Goal: Communication & Community: Participate in discussion

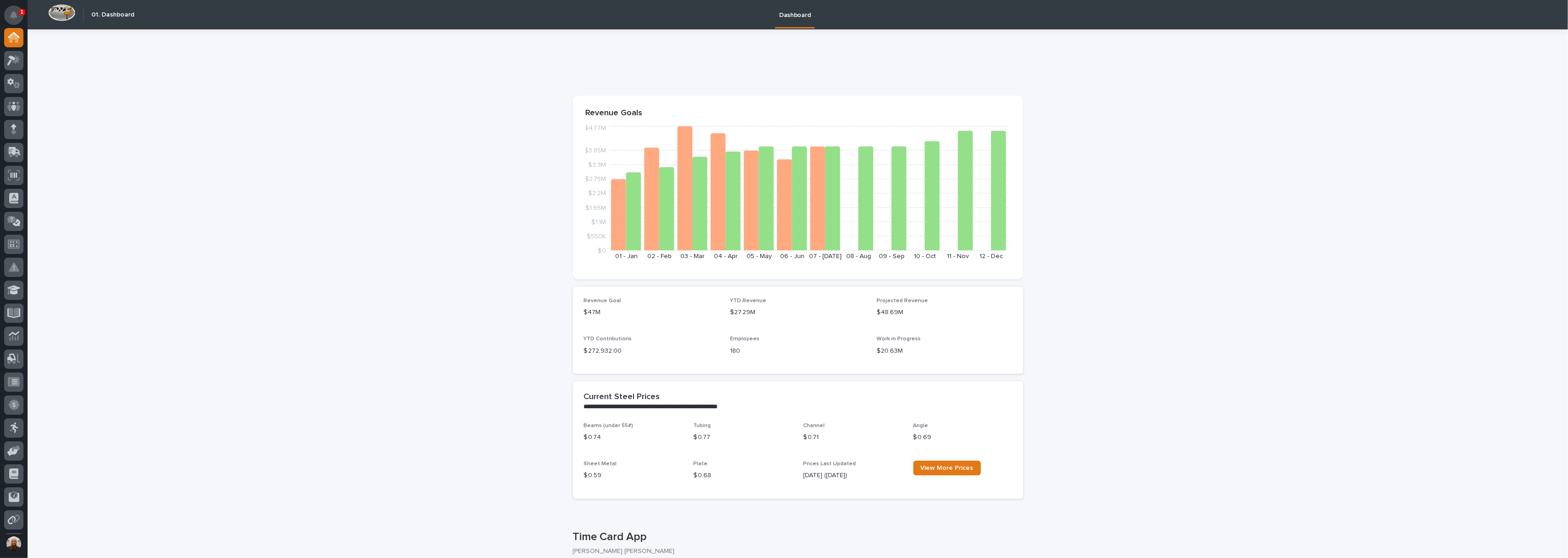
click at [11, 19] on icon "Notifications" at bounding box center [13, 16] width 7 height 8
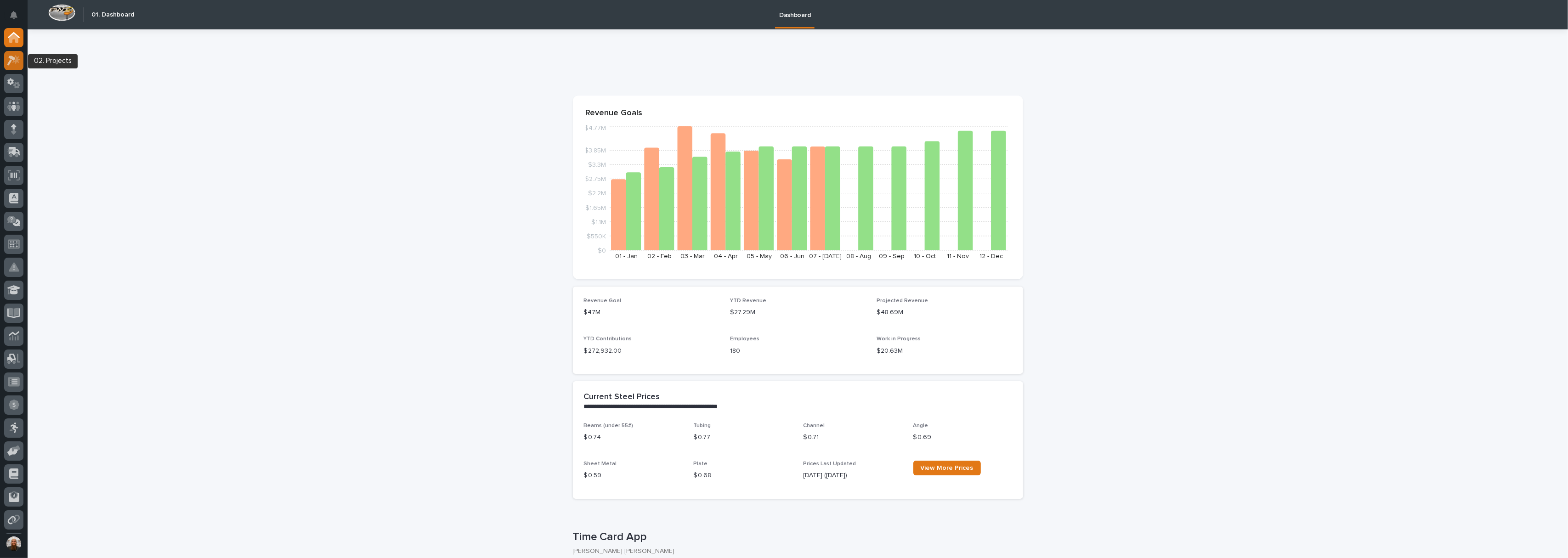
click at [20, 62] on div at bounding box center [13, 60] width 19 height 19
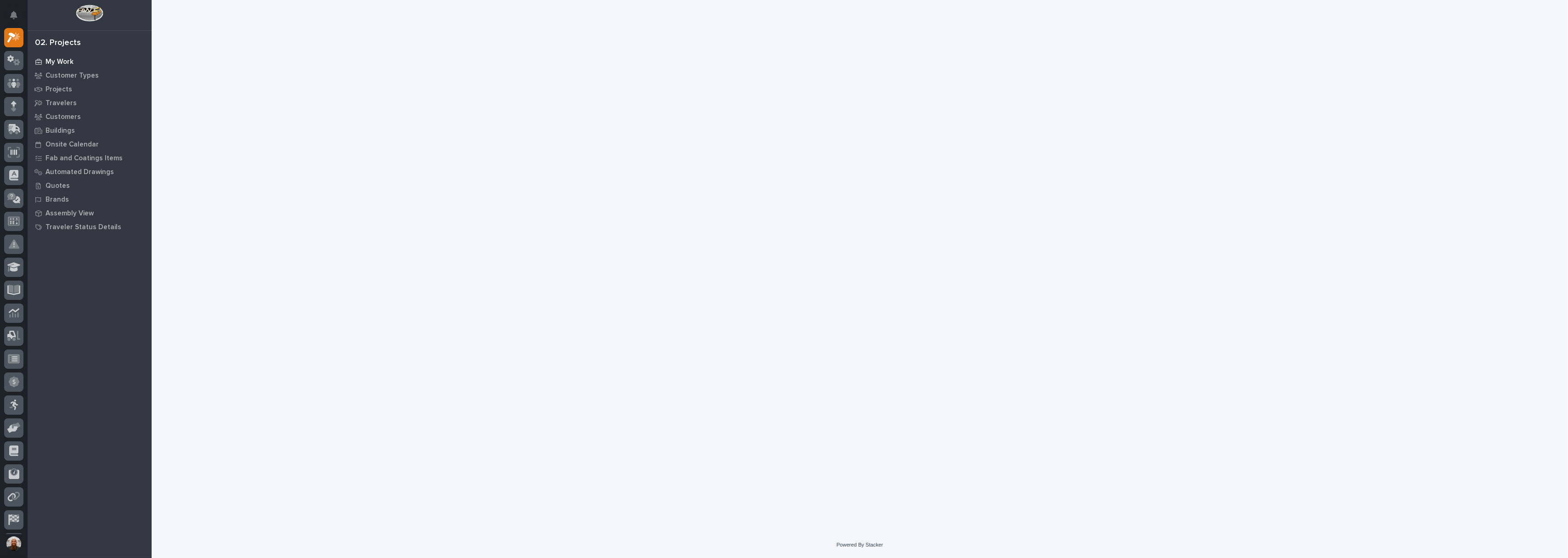
click at [60, 62] on p "My Work" at bounding box center [59, 62] width 28 height 8
click at [64, 61] on p "My Work" at bounding box center [59, 62] width 28 height 8
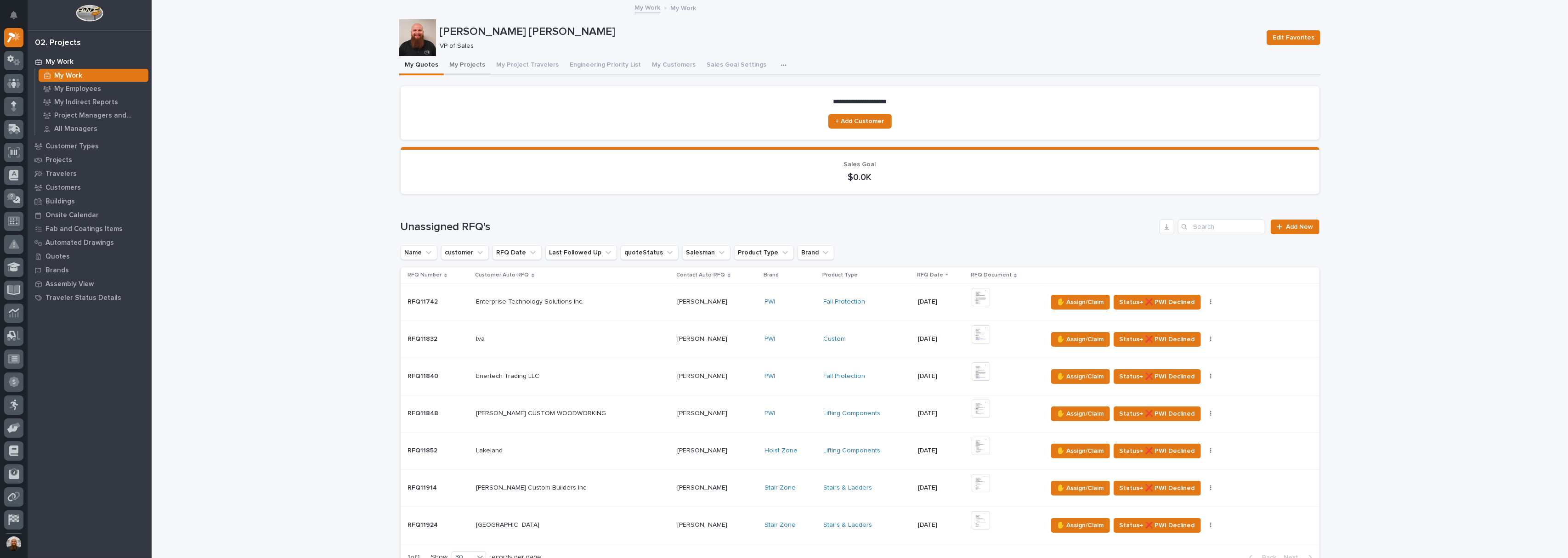
click at [459, 64] on button "My Projects" at bounding box center [467, 65] width 47 height 19
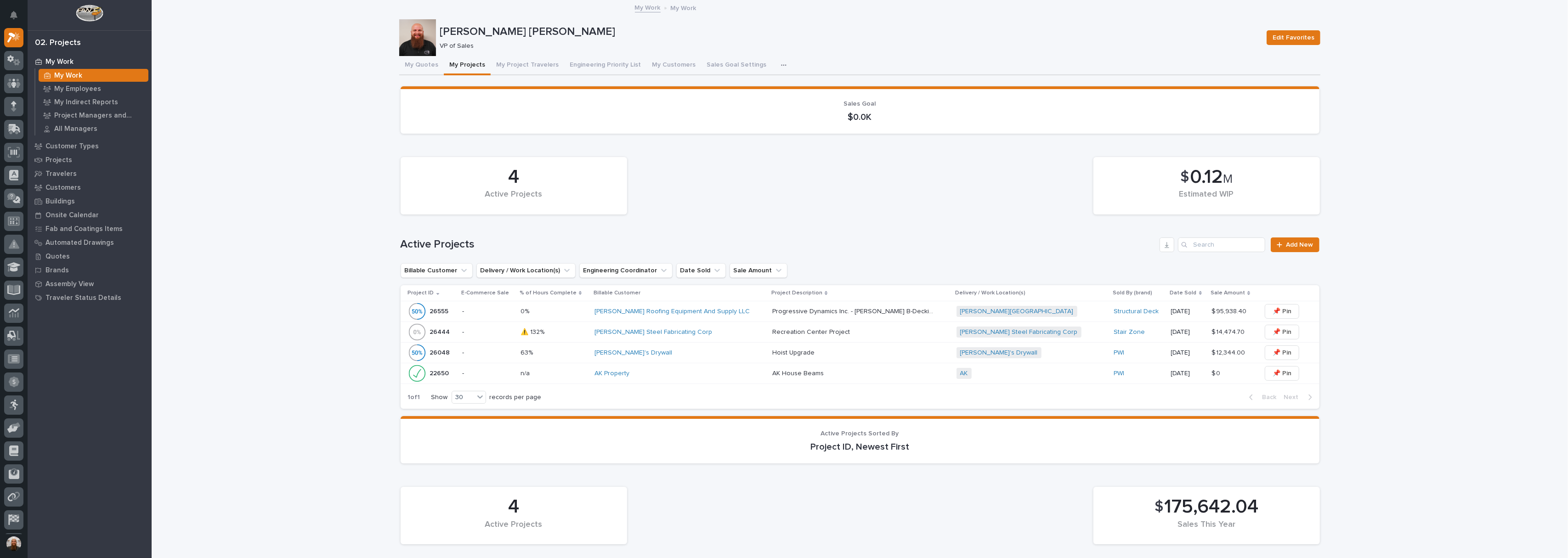
click at [784, 350] on p "Hoist Upgrade" at bounding box center [794, 352] width 44 height 10
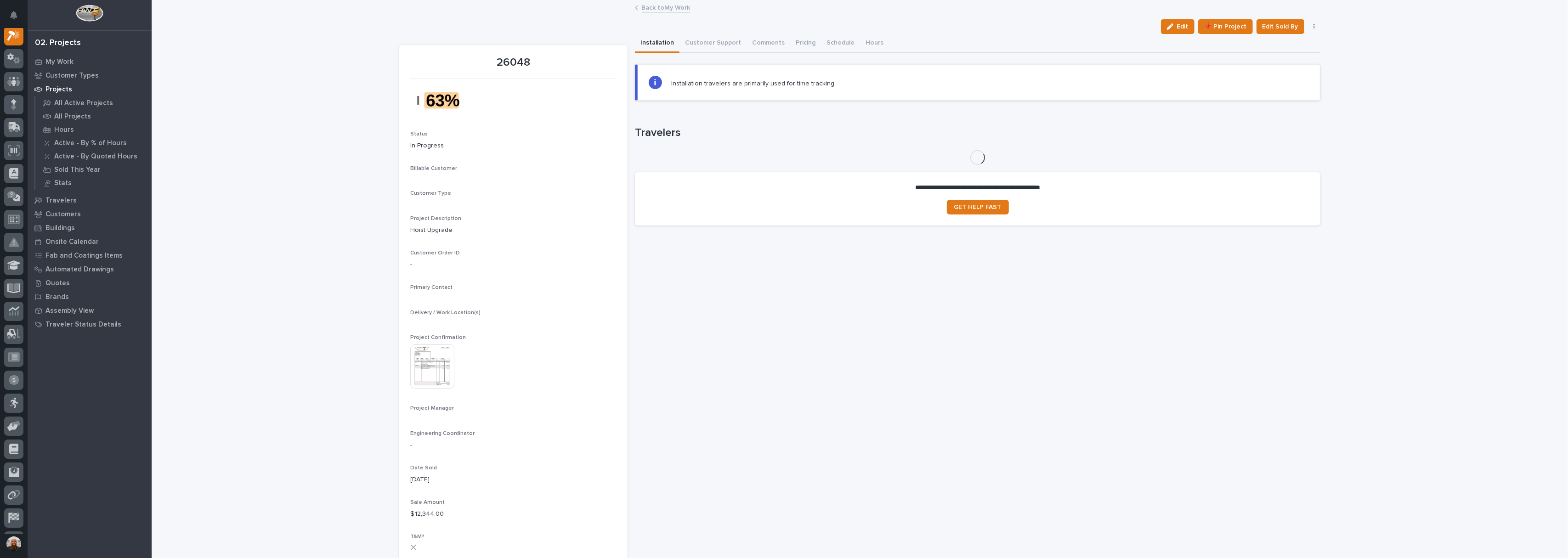
scroll to position [23, 0]
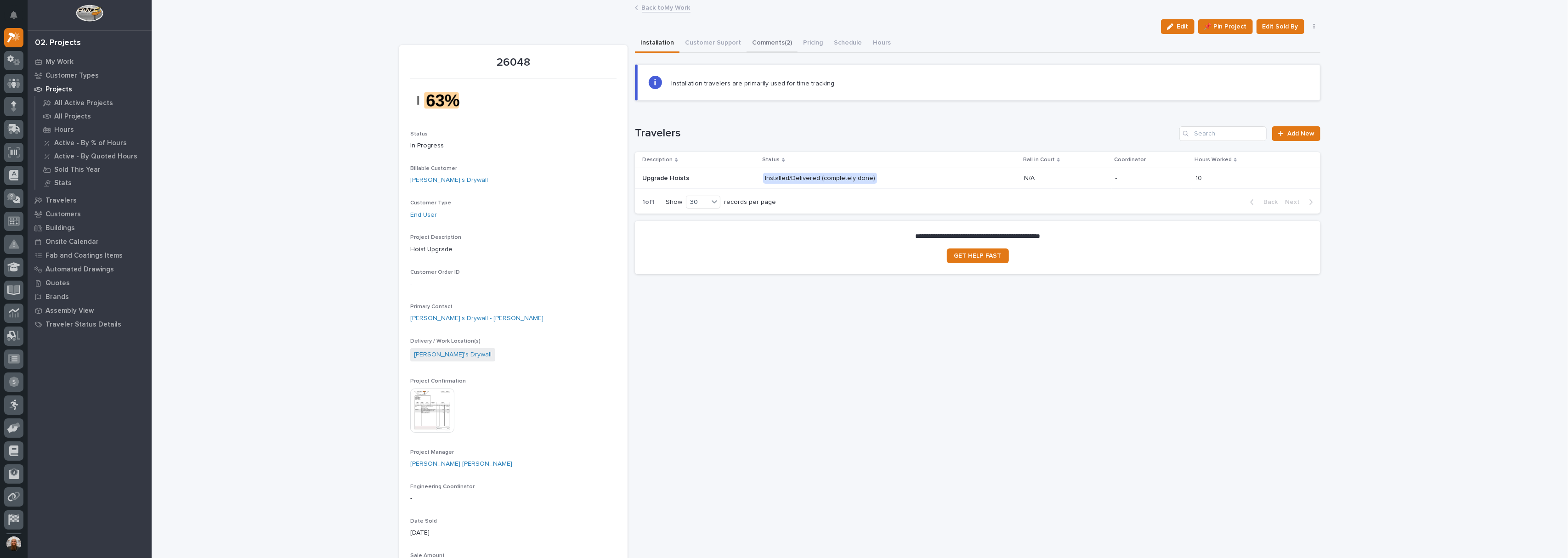
click at [767, 40] on button "Comments (2)" at bounding box center [772, 43] width 51 height 19
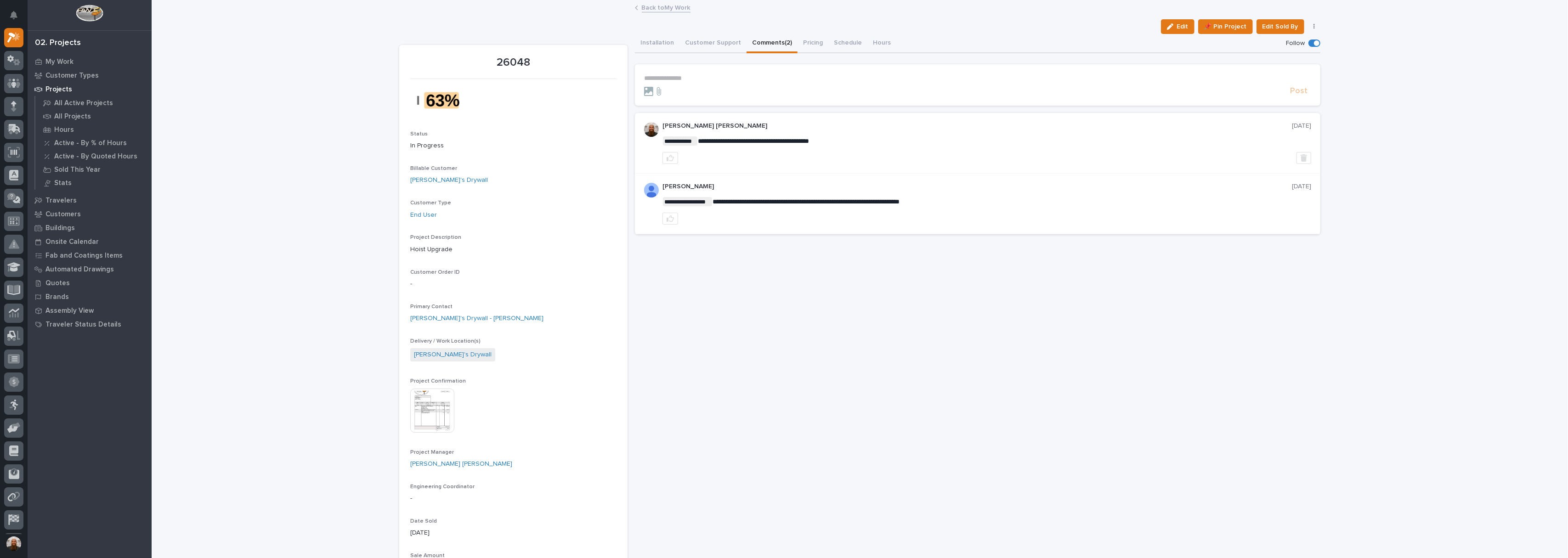
click at [692, 81] on p "**********" at bounding box center [978, 78] width 667 height 8
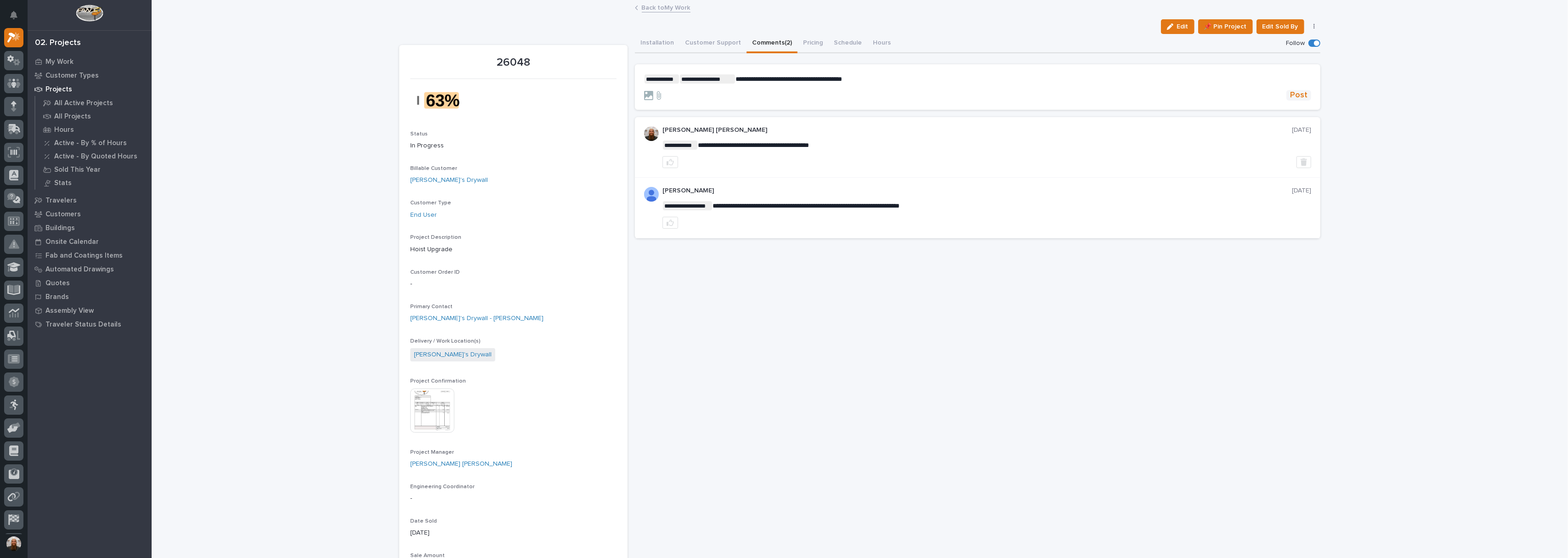
click at [1287, 95] on button "Post" at bounding box center [1299, 95] width 25 height 11
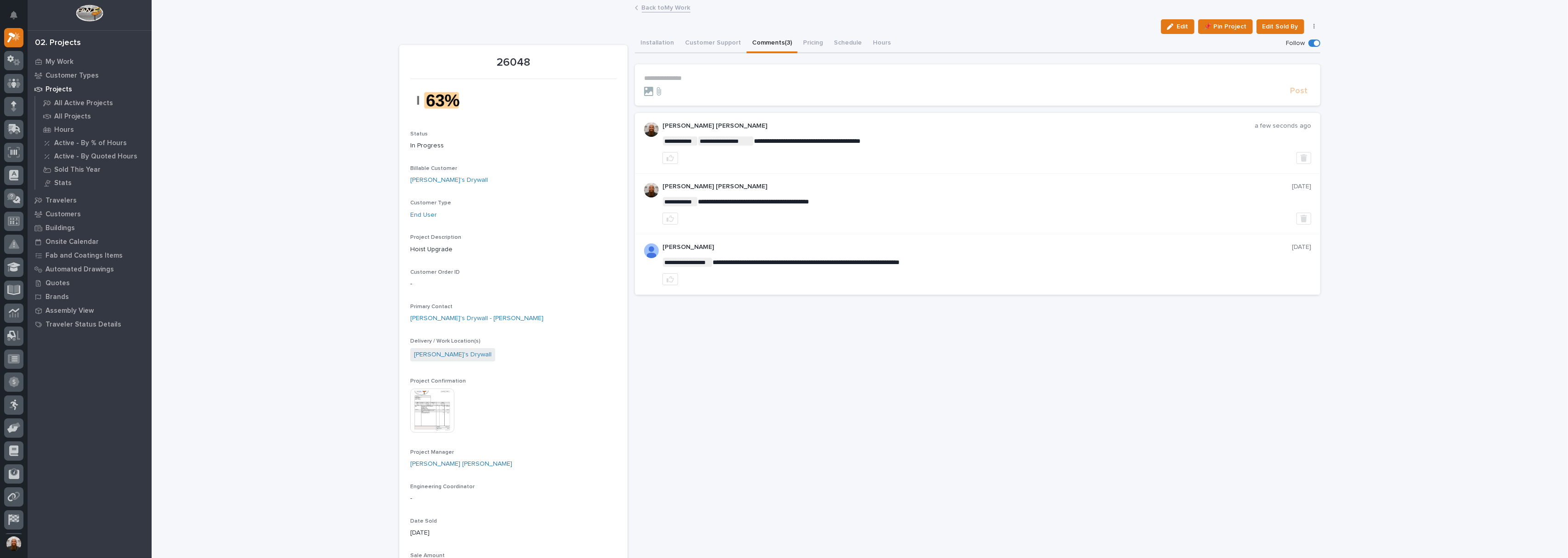
click at [642, 9] on link "Back to My Work" at bounding box center [666, 7] width 49 height 11
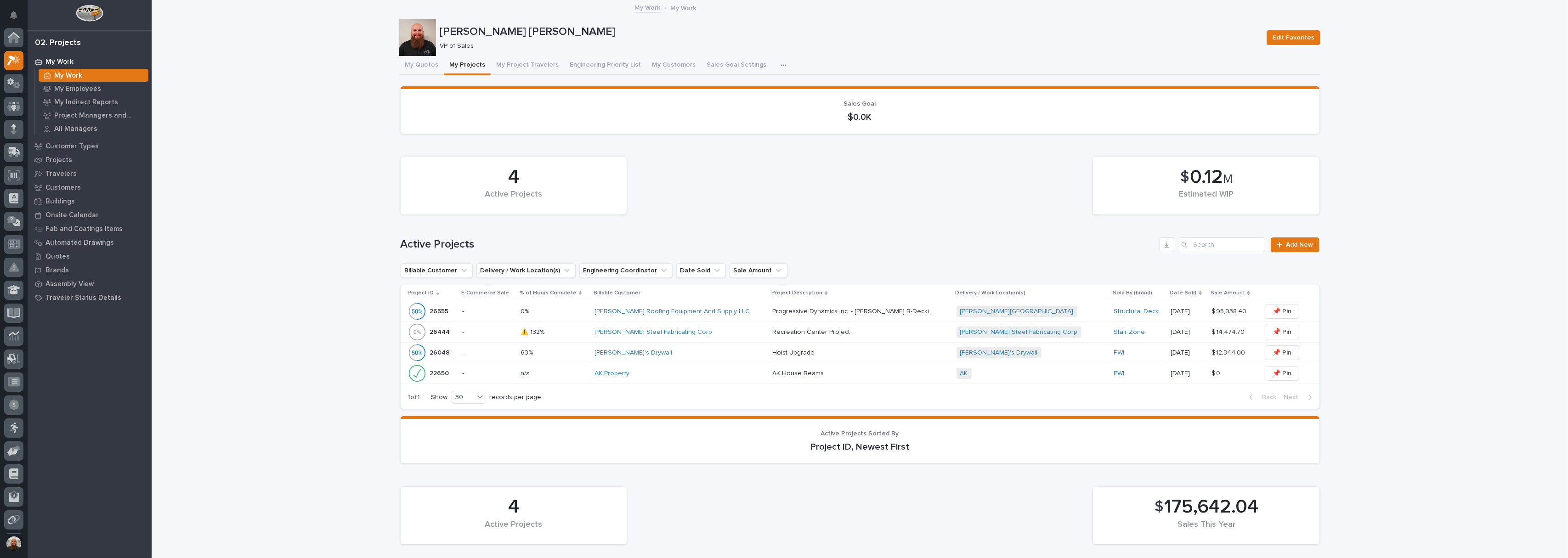
scroll to position [25, 0]
click at [438, 333] on p "26444" at bounding box center [441, 331] width 22 height 10
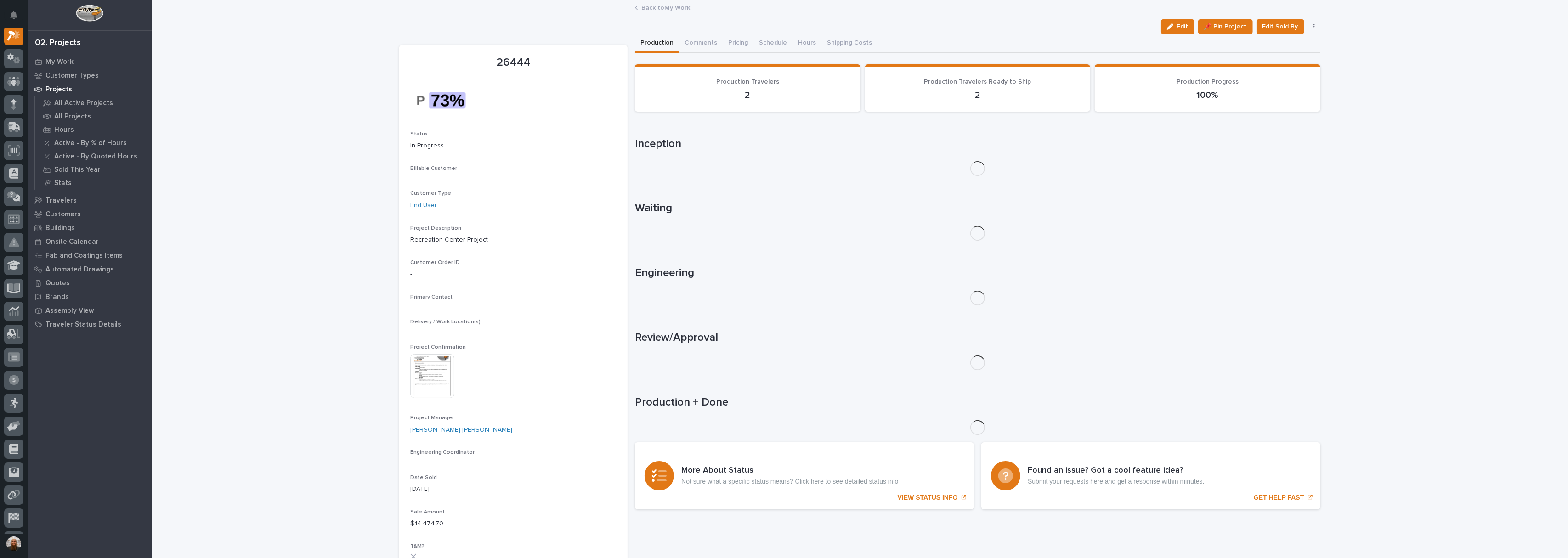
scroll to position [23, 0]
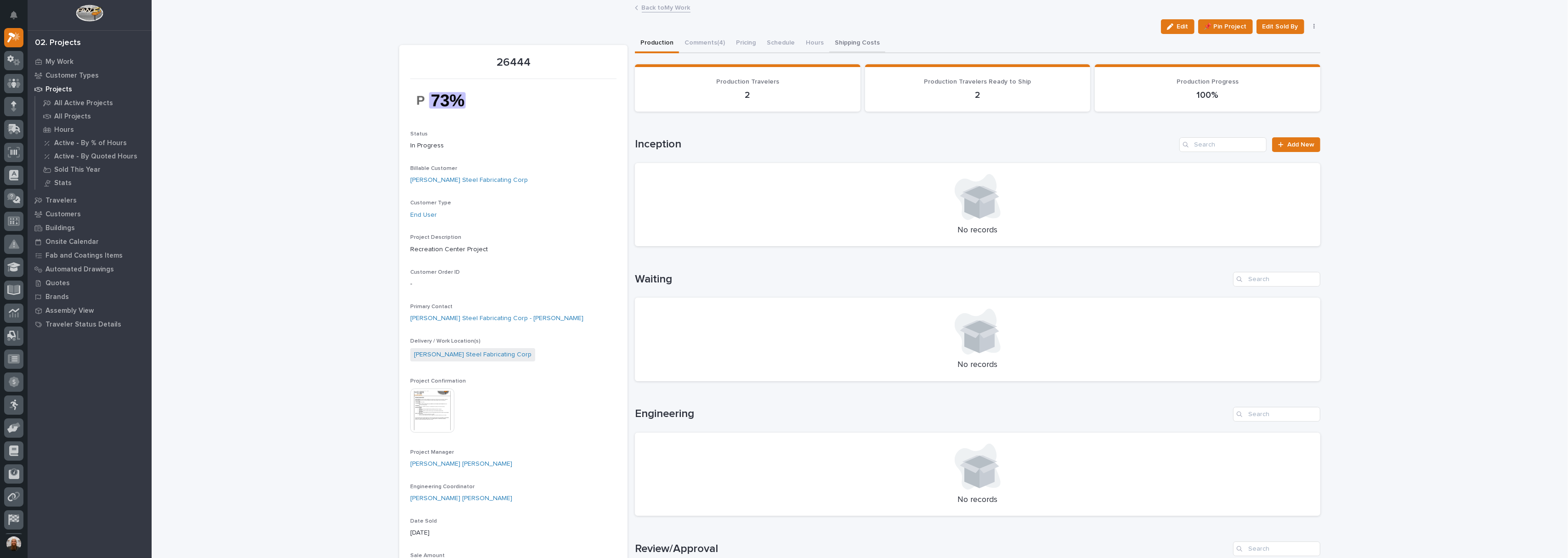
click at [849, 42] on button "Shipping Costs" at bounding box center [857, 43] width 56 height 19
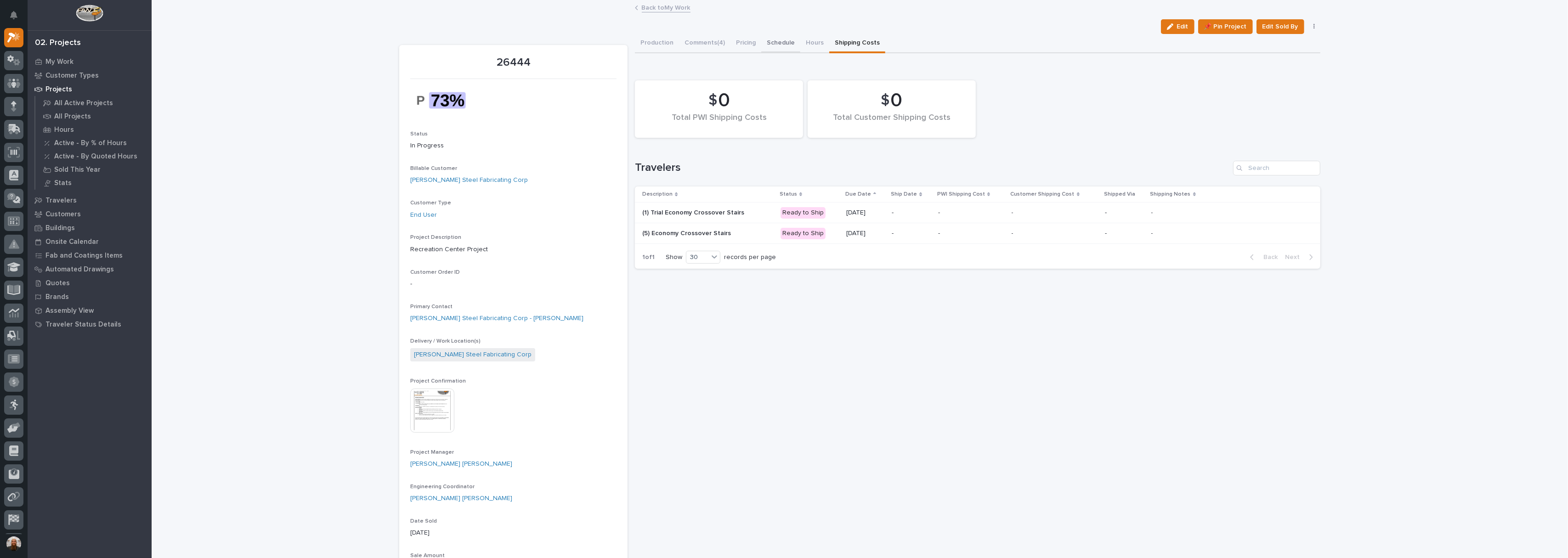
click at [761, 44] on button "Schedule" at bounding box center [780, 43] width 39 height 19
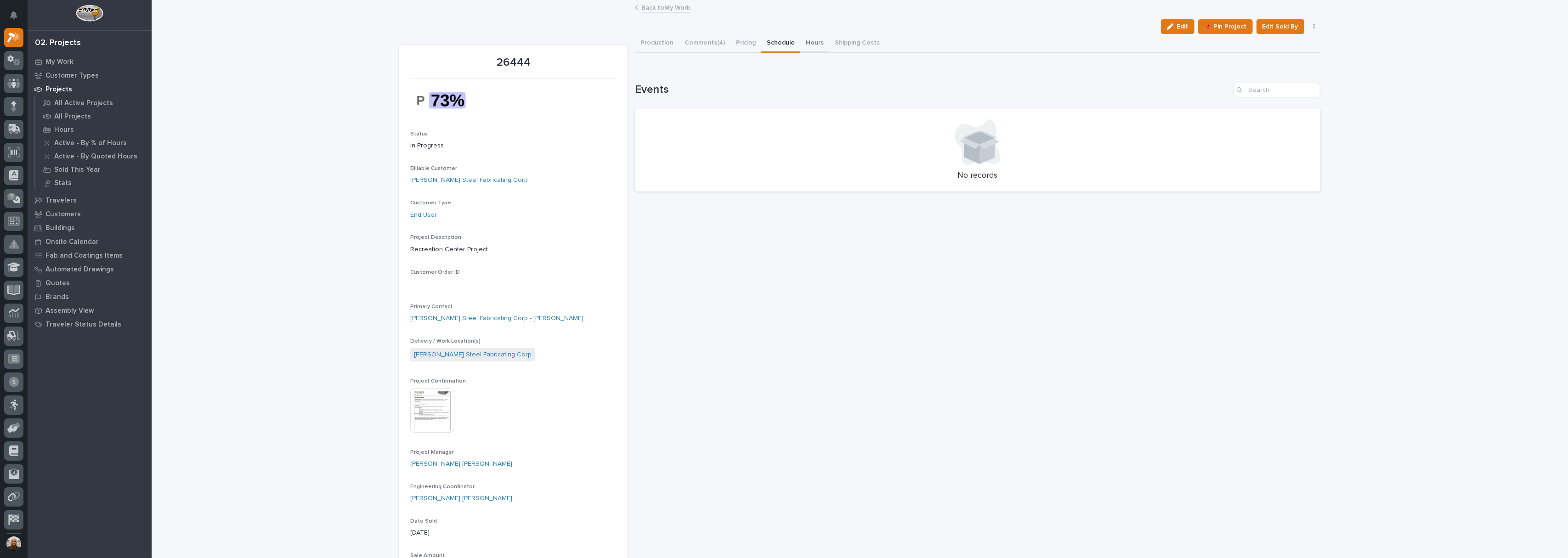
click at [804, 42] on button "Hours" at bounding box center [815, 43] width 29 height 19
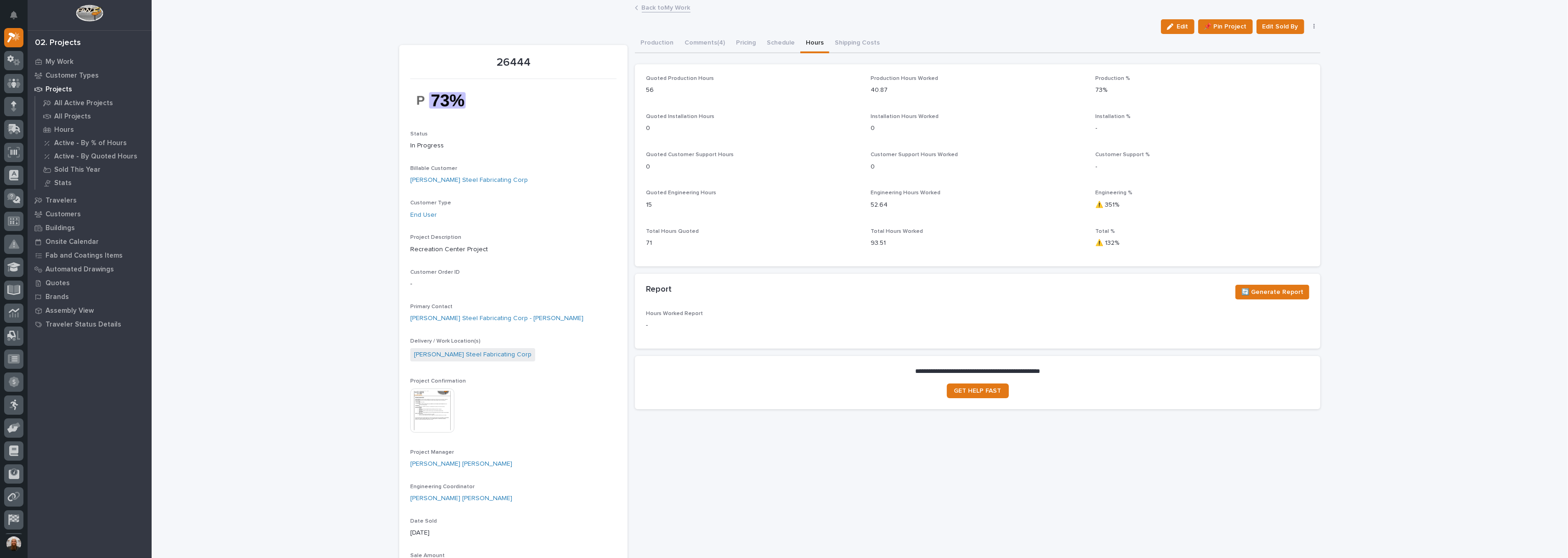
click at [79, 90] on div "Projects" at bounding box center [89, 89] width 119 height 13
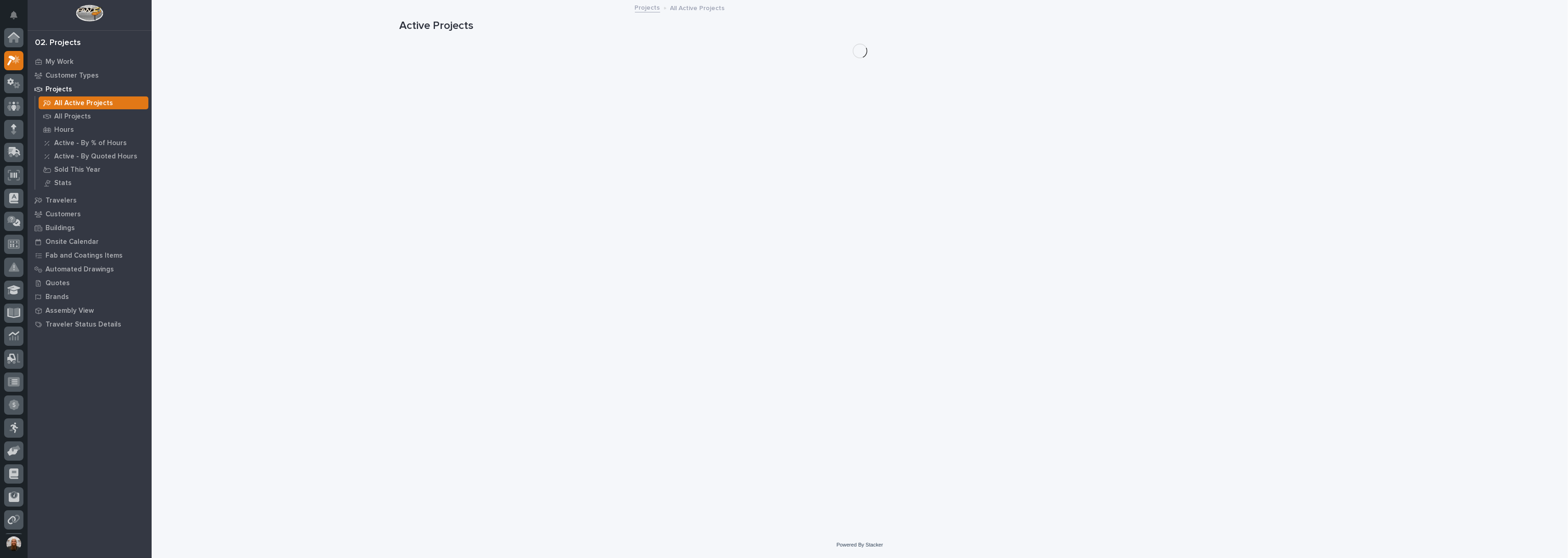
scroll to position [23, 0]
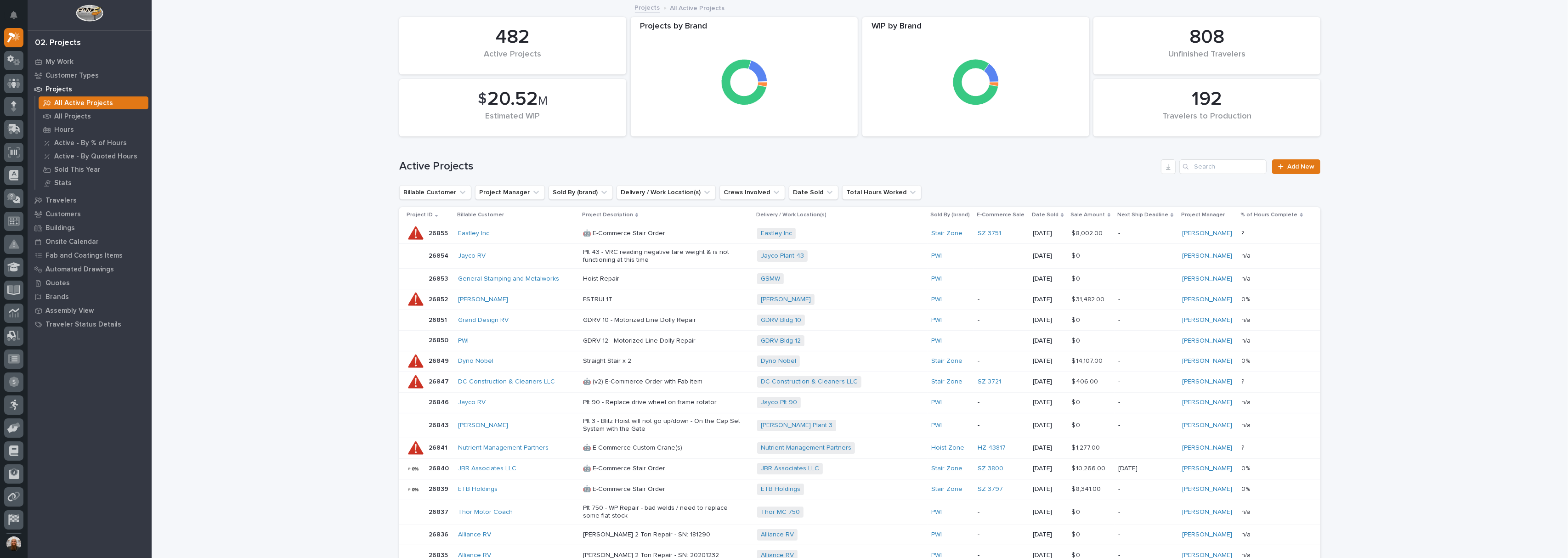
click at [49, 93] on p "Projects" at bounding box center [59, 90] width 27 height 8
click at [66, 110] on div "All Projects" at bounding box center [93, 116] width 110 height 13
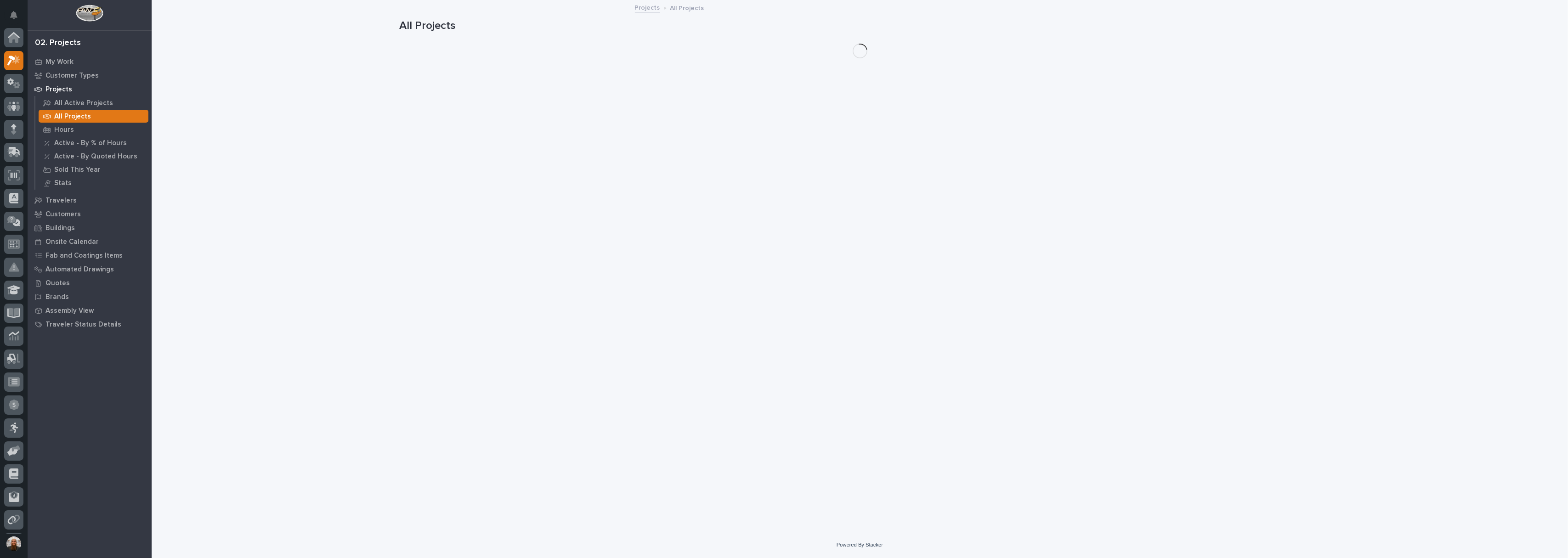
scroll to position [23, 0]
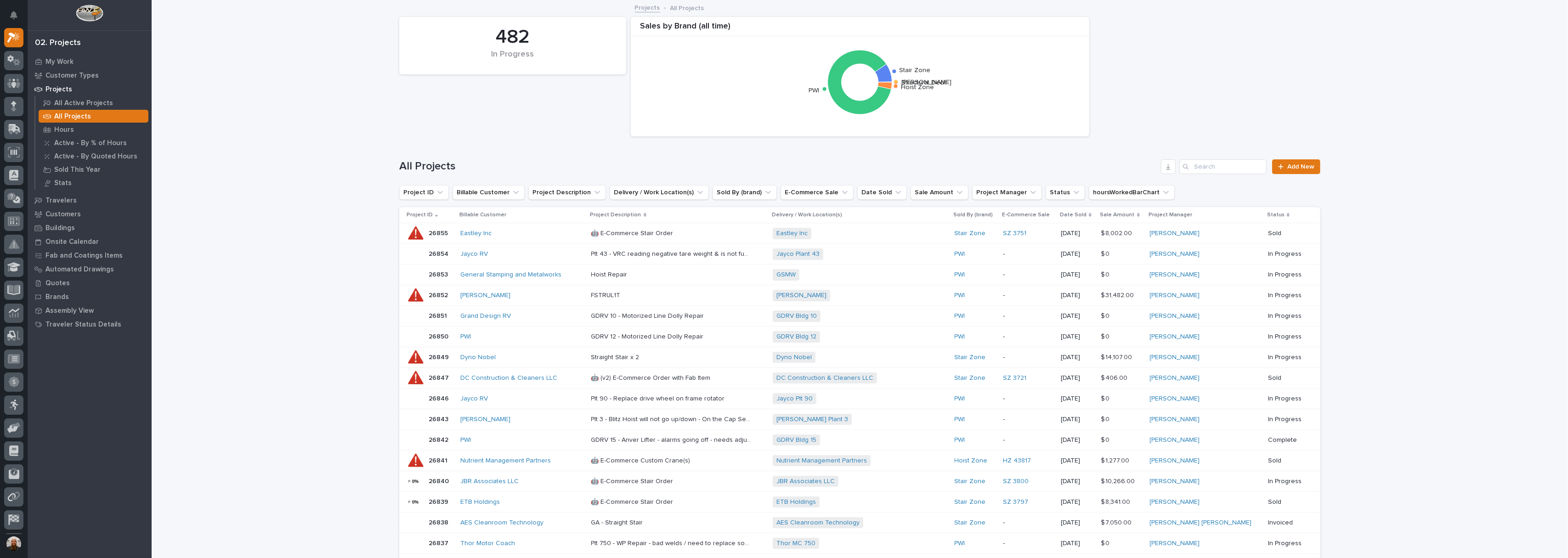
click at [62, 90] on p "Projects" at bounding box center [59, 90] width 27 height 8
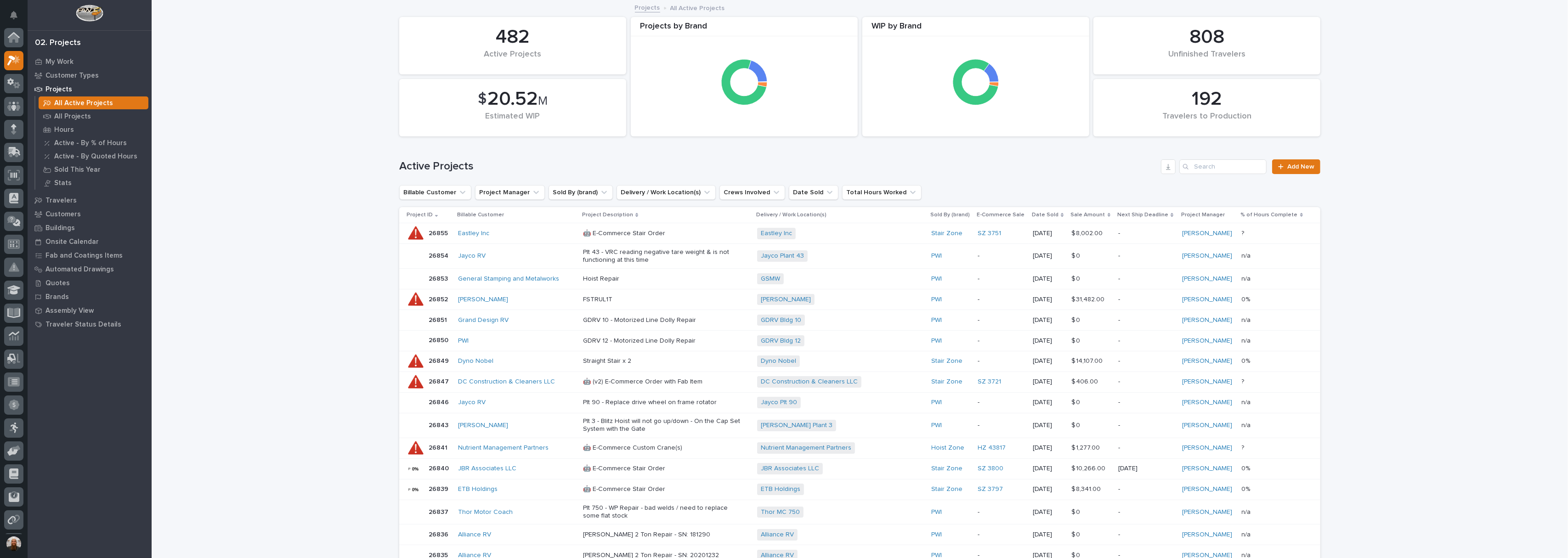
scroll to position [23, 0]
click at [61, 61] on p "My Work" at bounding box center [59, 62] width 28 height 8
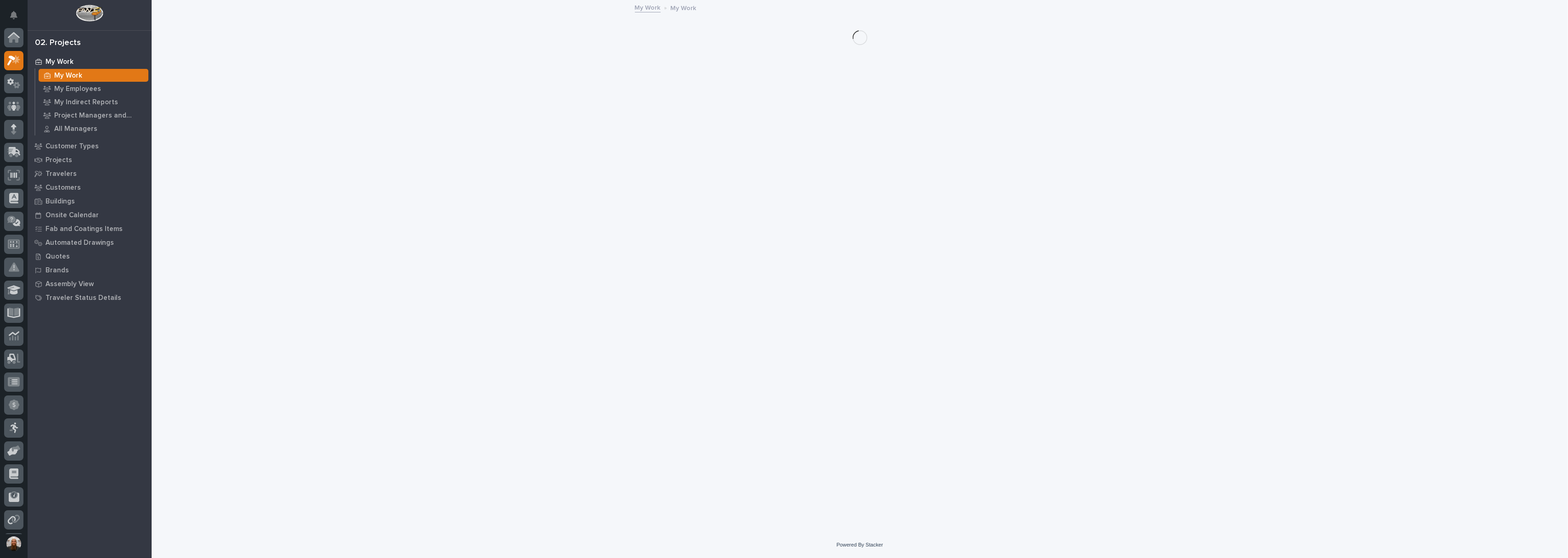
scroll to position [23, 0]
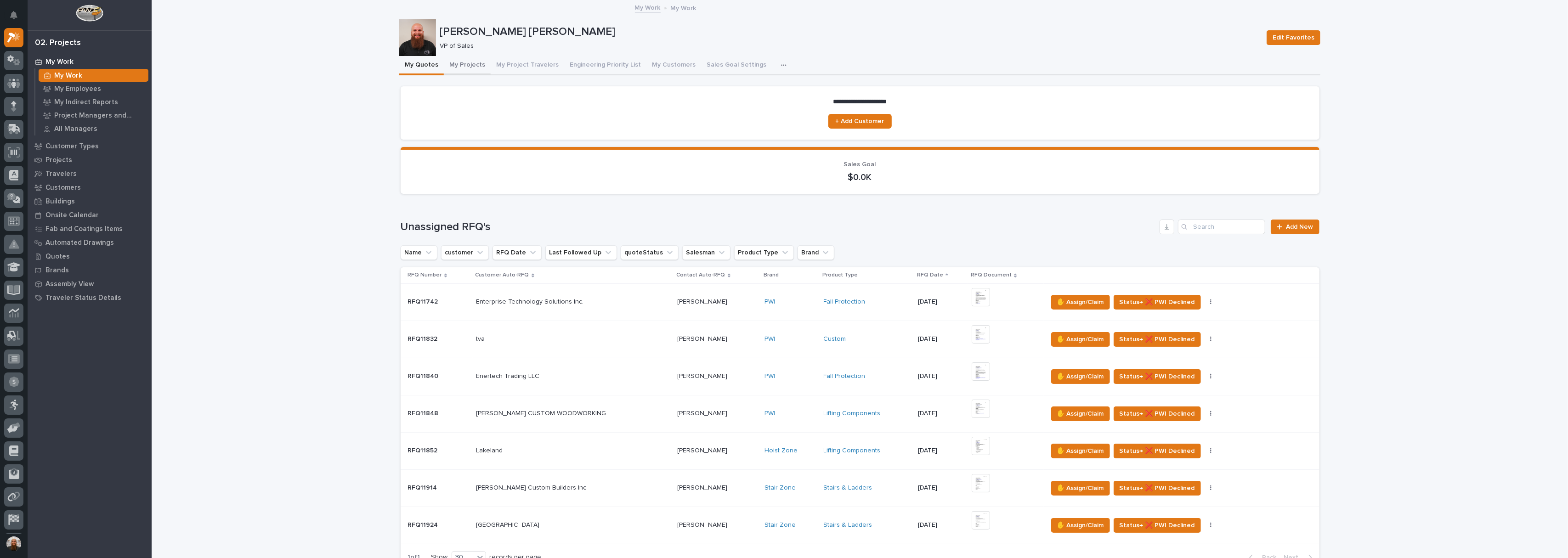
click at [456, 60] on button "My Projects" at bounding box center [467, 65] width 47 height 19
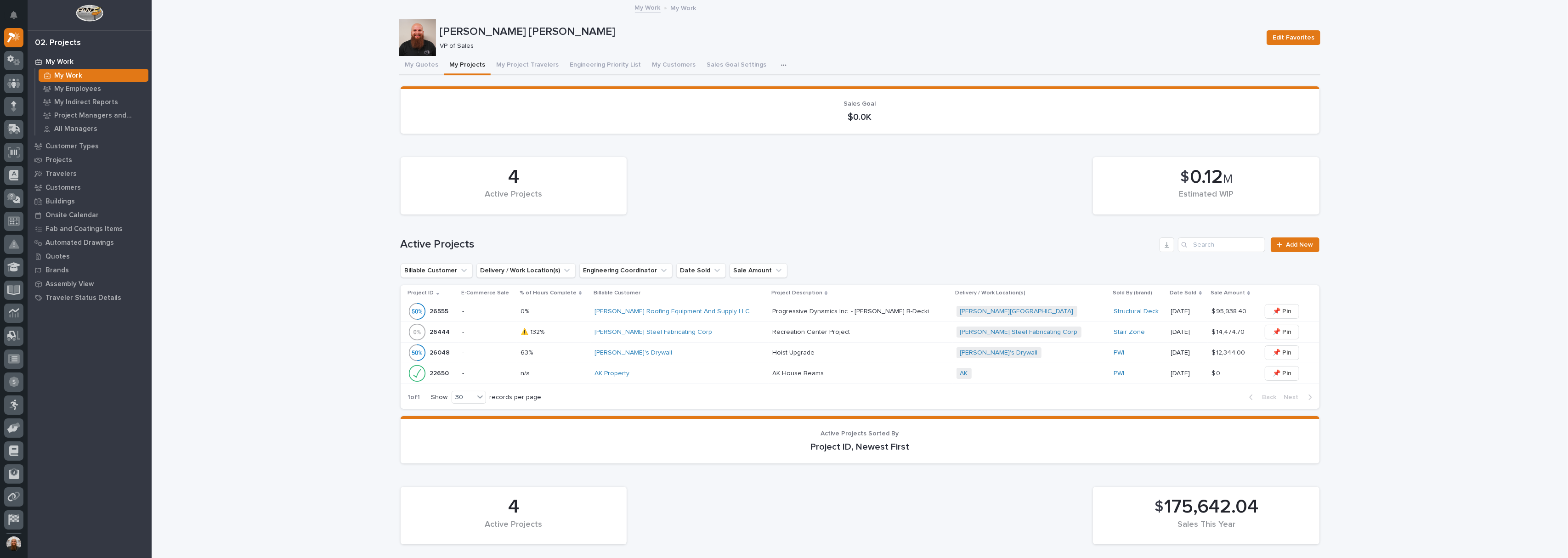
click at [511, 352] on p "-" at bounding box center [488, 352] width 51 height 8
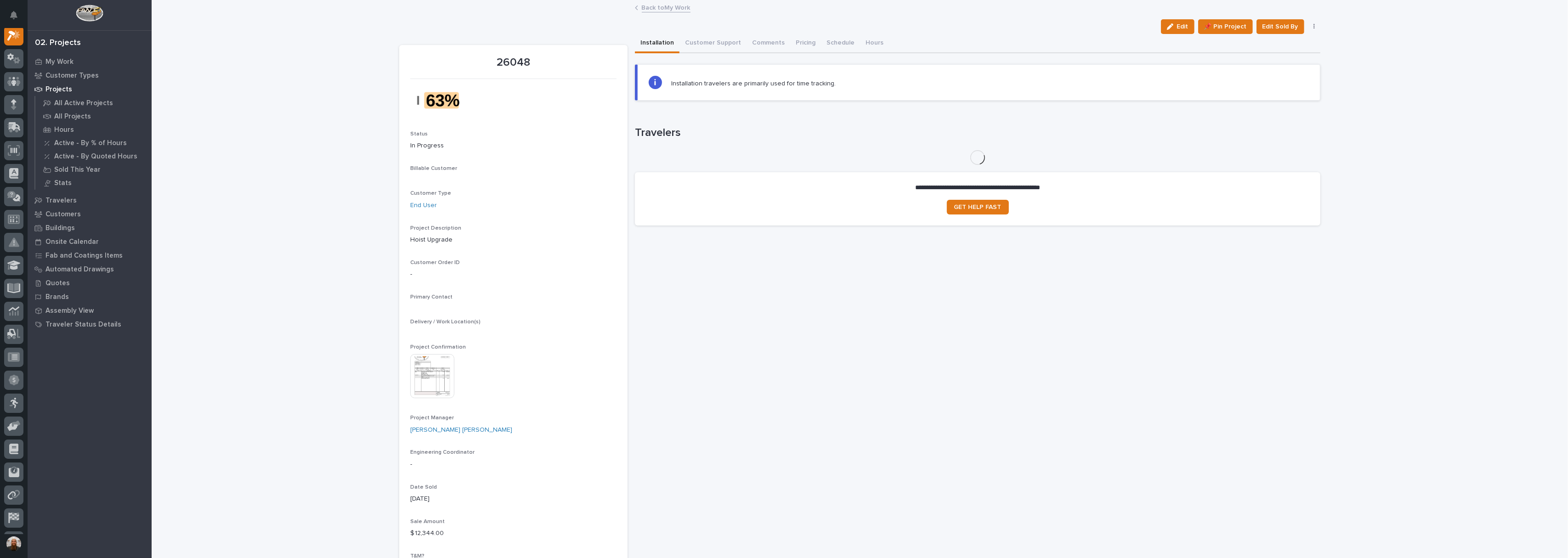
scroll to position [23, 0]
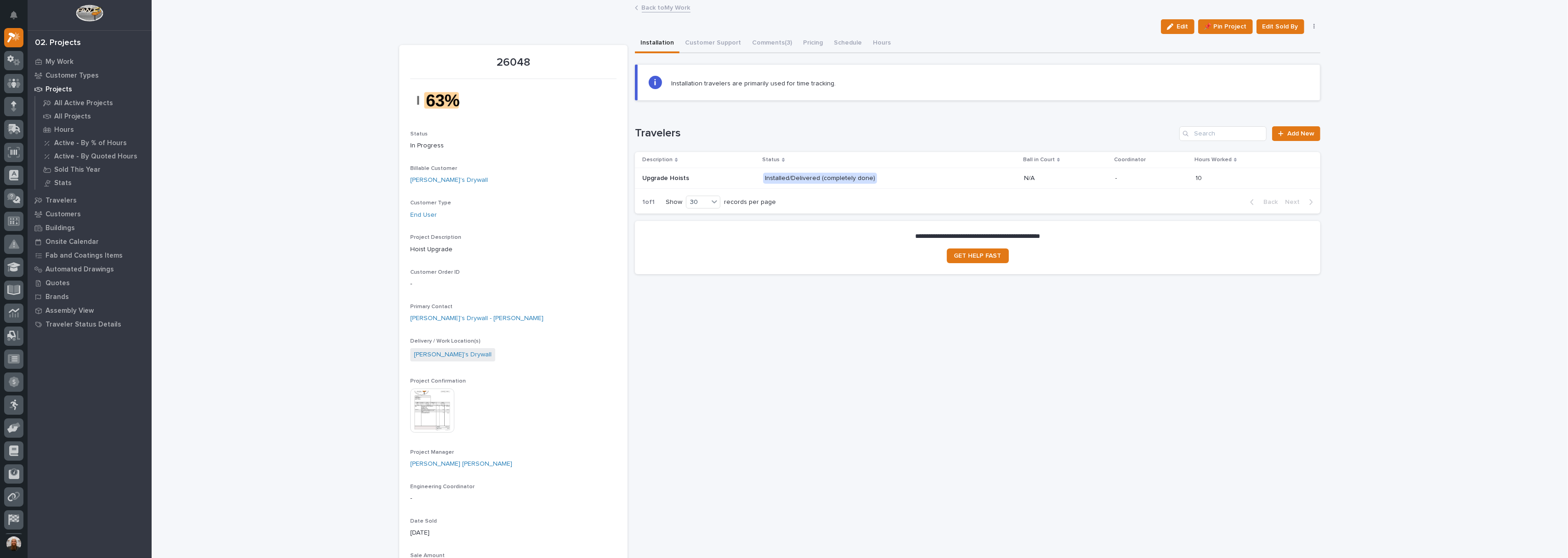
click at [440, 100] on img at bounding box center [445, 100] width 69 height 32
click at [673, 172] on p "Upgrade Hoists" at bounding box center [666, 177] width 49 height 10
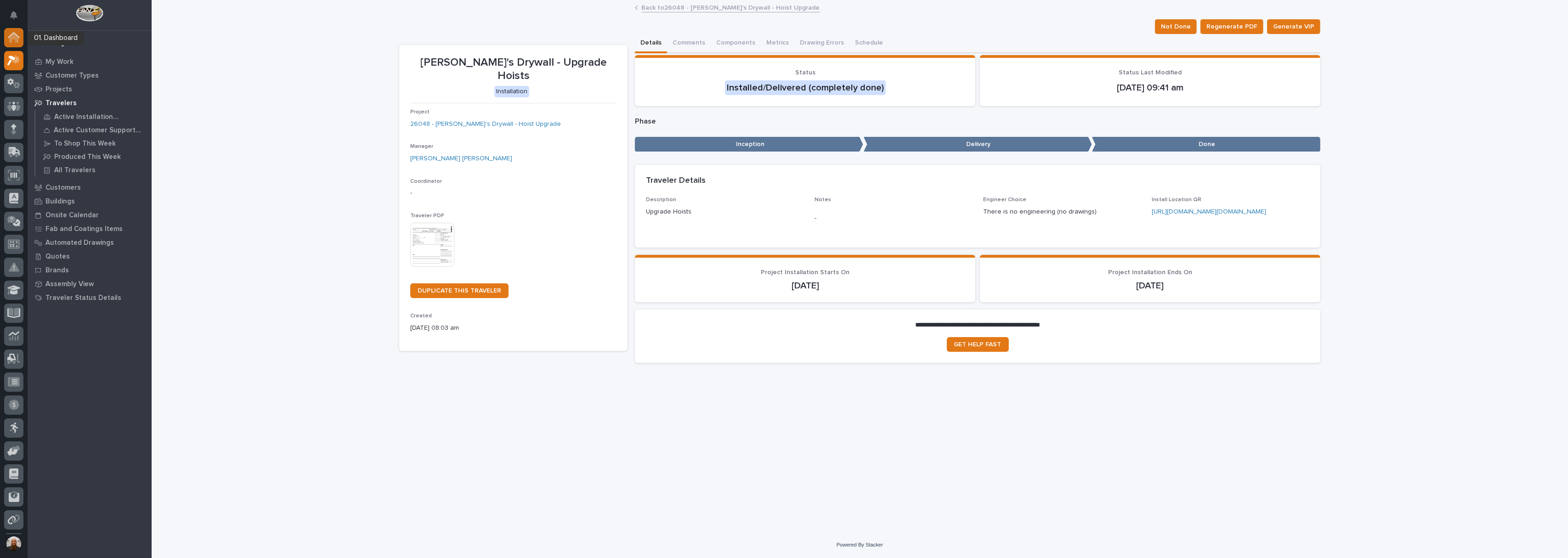
click at [16, 42] on icon at bounding box center [13, 37] width 9 height 9
